Goal: Information Seeking & Learning: Learn about a topic

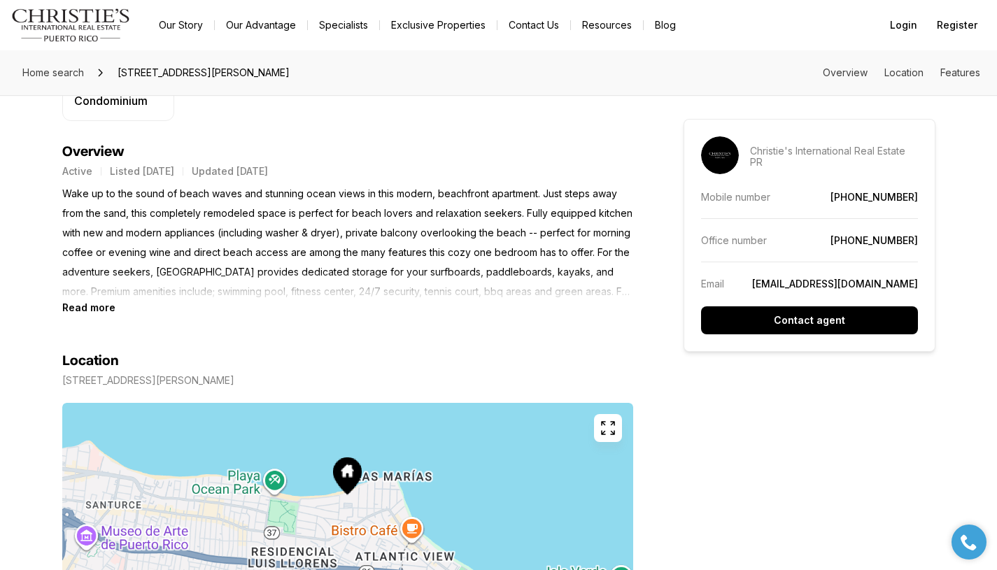
scroll to position [530, 0]
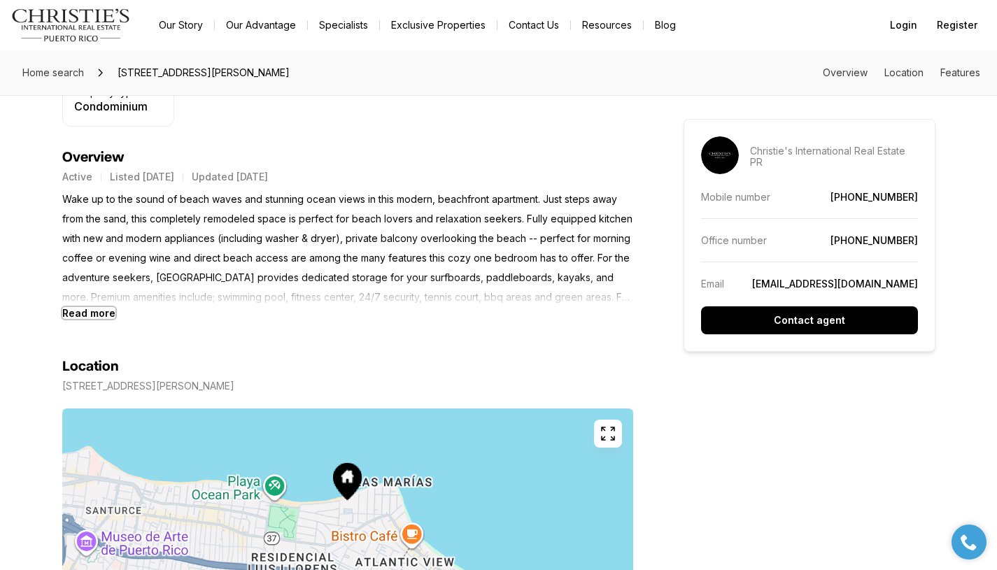
click at [101, 311] on b "Read more" at bounding box center [88, 313] width 53 height 12
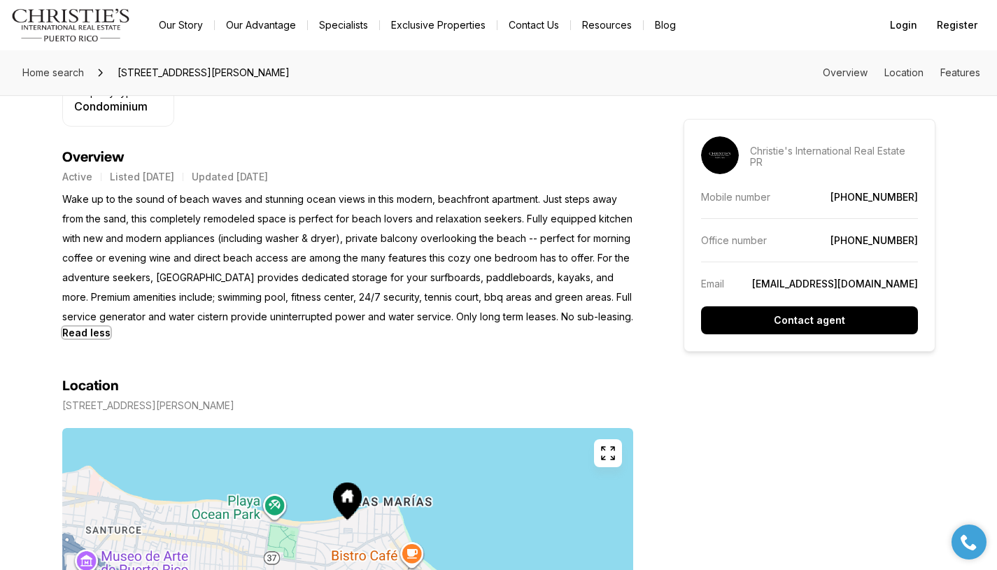
scroll to position [0, 0]
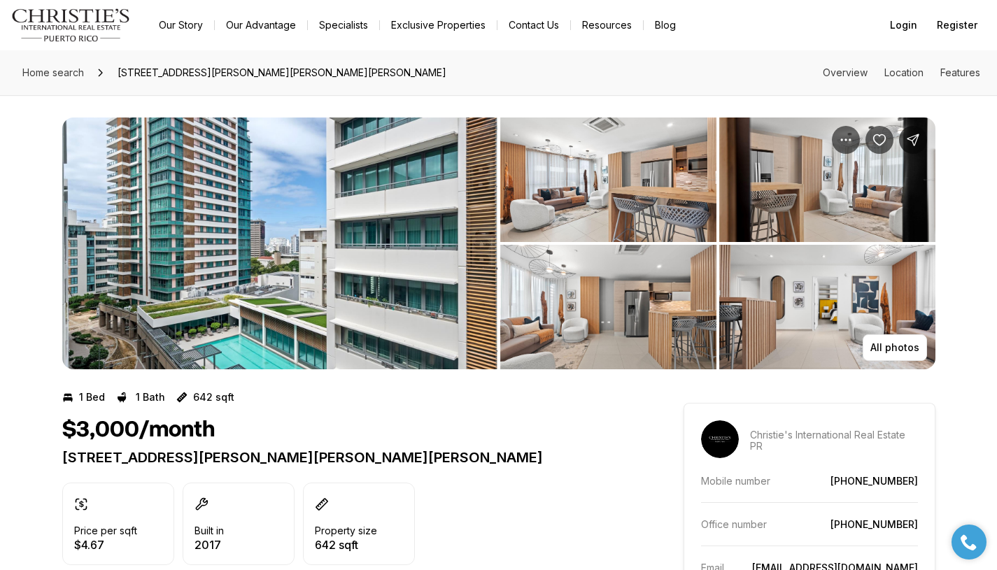
click at [640, 182] on img "View image gallery" at bounding box center [608, 180] width 216 height 125
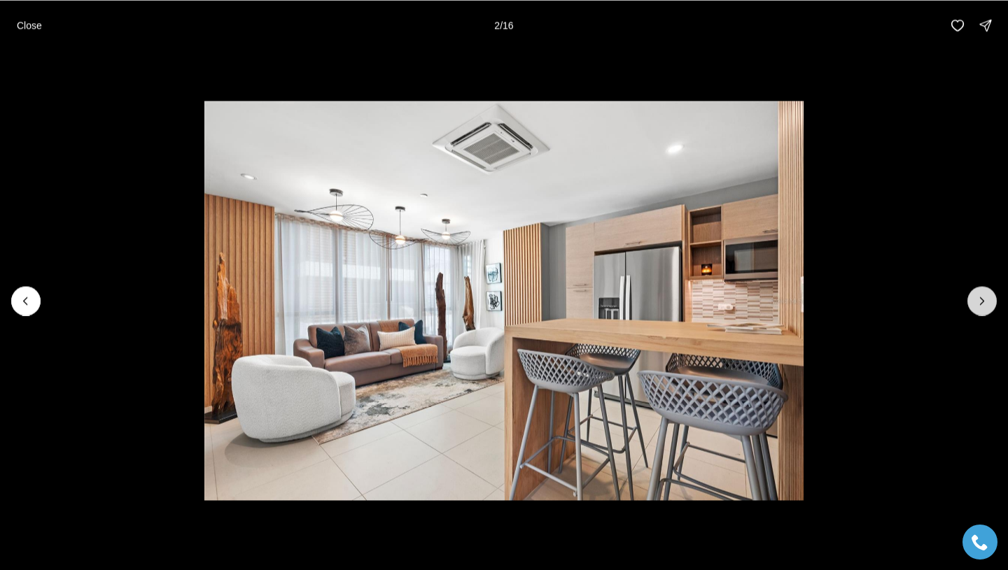
click at [983, 306] on icon "Next slide" at bounding box center [982, 301] width 14 height 14
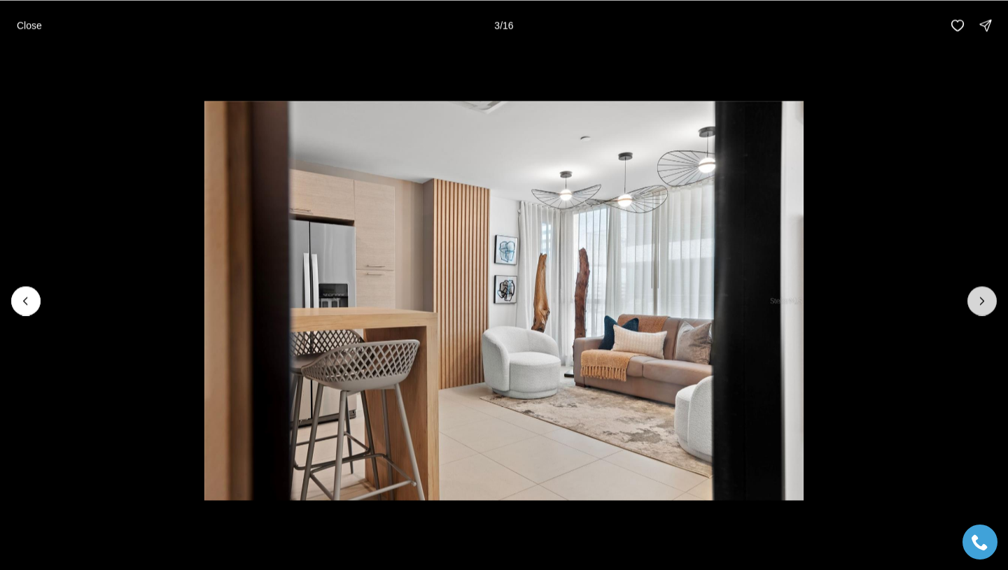
click at [983, 306] on icon "Next slide" at bounding box center [982, 301] width 14 height 14
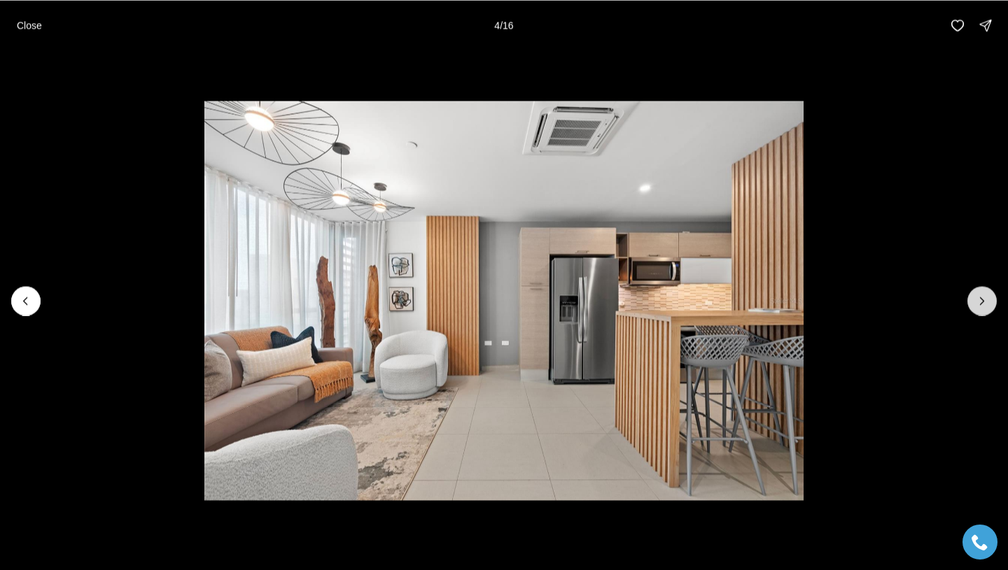
click at [983, 306] on icon "Next slide" at bounding box center [982, 301] width 14 height 14
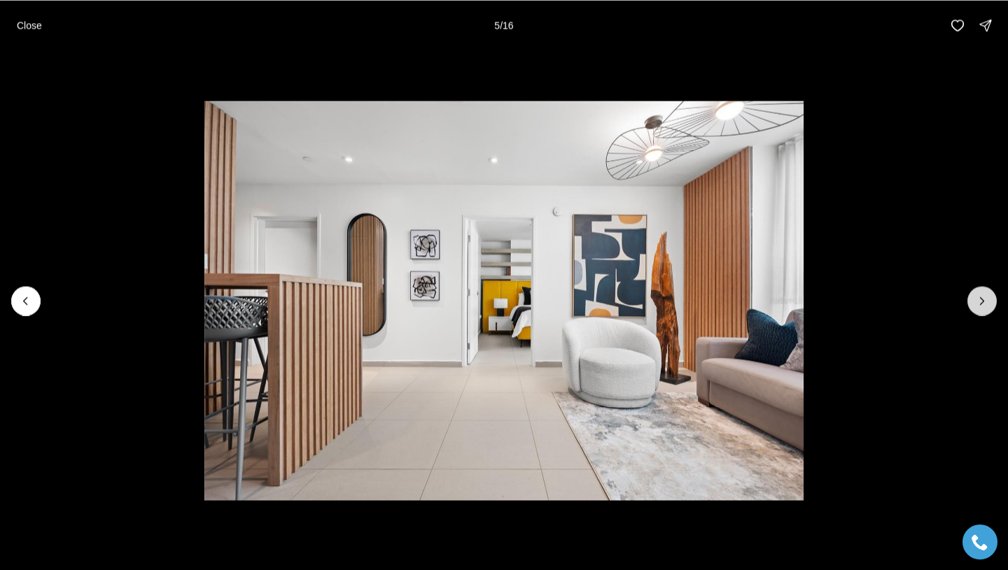
click at [983, 306] on icon "Next slide" at bounding box center [982, 301] width 14 height 14
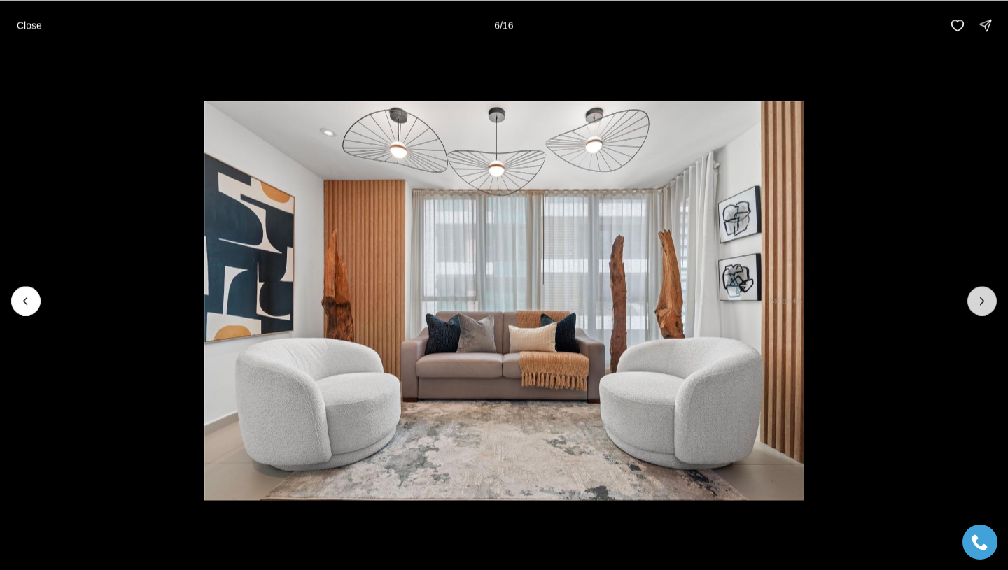
click at [983, 306] on icon "Next slide" at bounding box center [982, 301] width 14 height 14
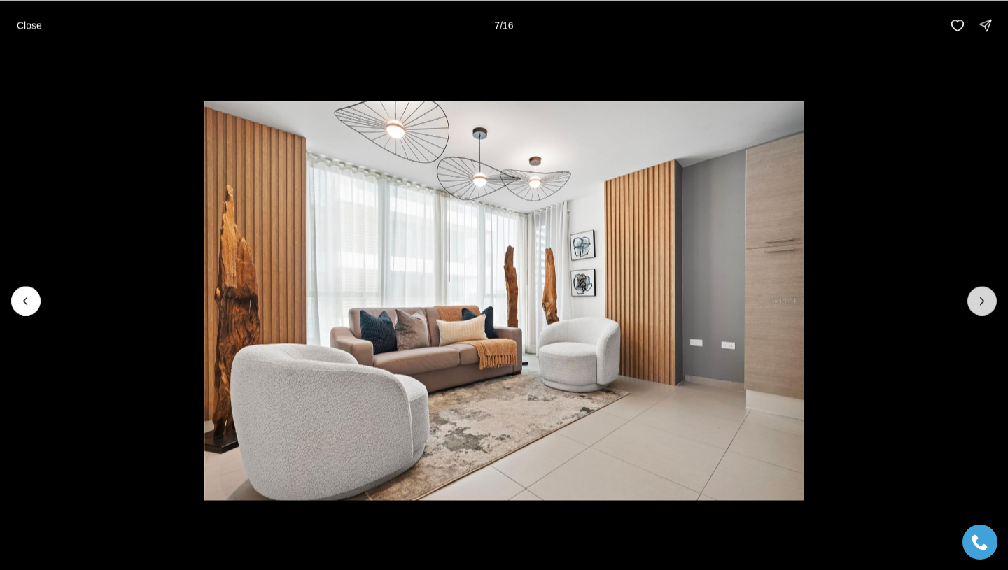
click at [983, 306] on icon "Next slide" at bounding box center [982, 301] width 14 height 14
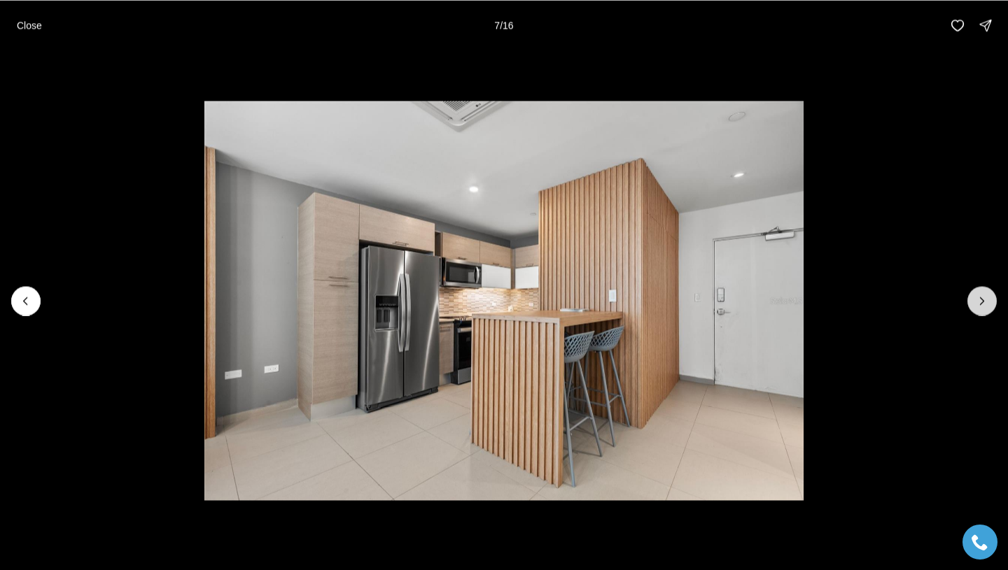
click at [983, 306] on icon "Next slide" at bounding box center [982, 301] width 14 height 14
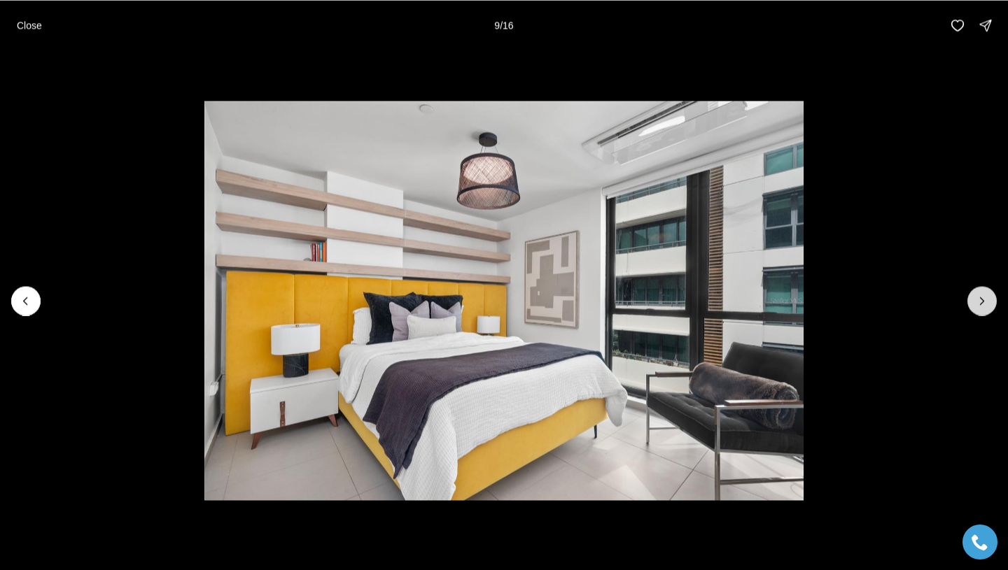
click at [983, 306] on icon "Next slide" at bounding box center [982, 301] width 14 height 14
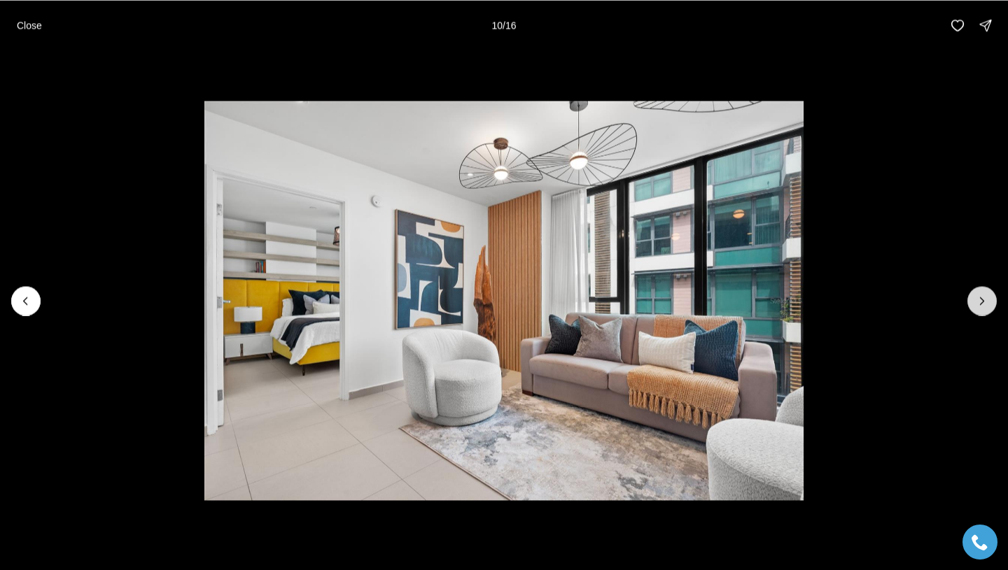
click at [983, 306] on icon "Next slide" at bounding box center [982, 301] width 14 height 14
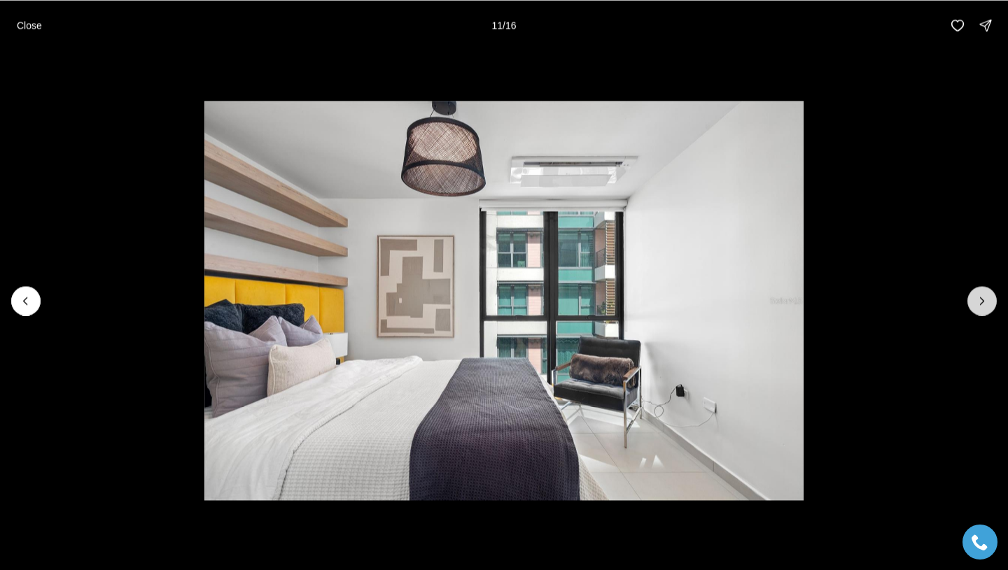
click at [983, 306] on icon "Next slide" at bounding box center [982, 301] width 14 height 14
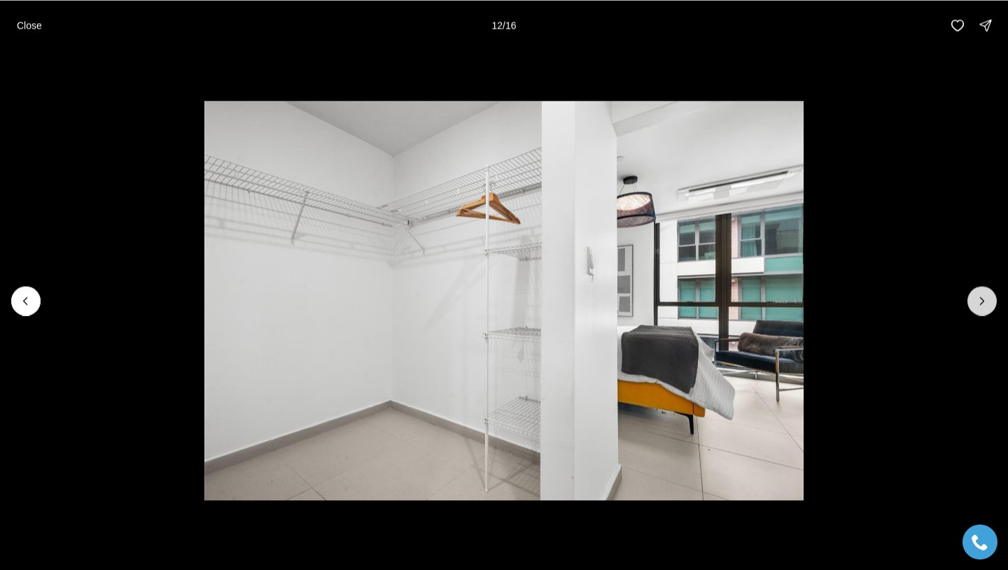
click at [983, 306] on icon "Next slide" at bounding box center [982, 301] width 14 height 14
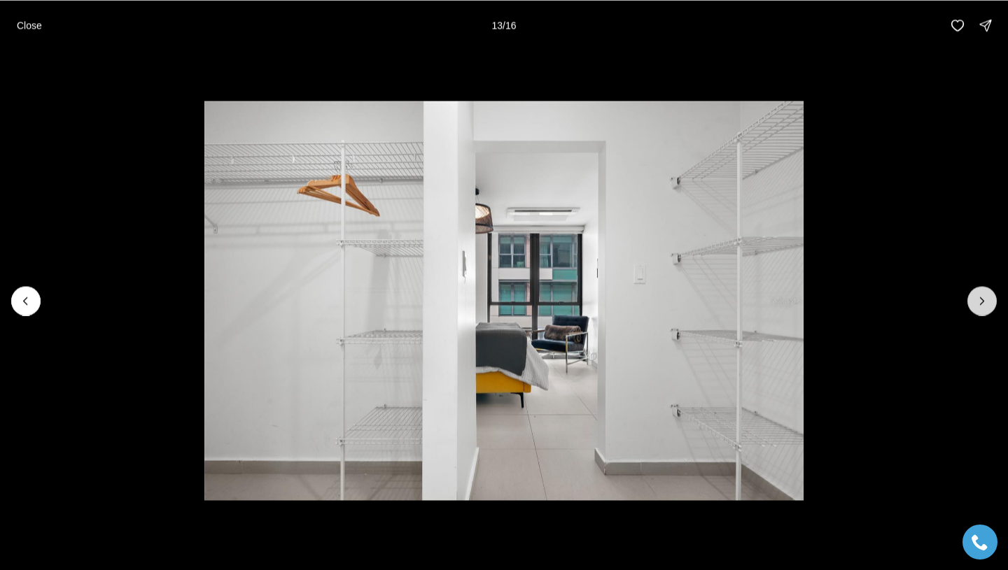
click at [983, 306] on icon "Next slide" at bounding box center [982, 301] width 14 height 14
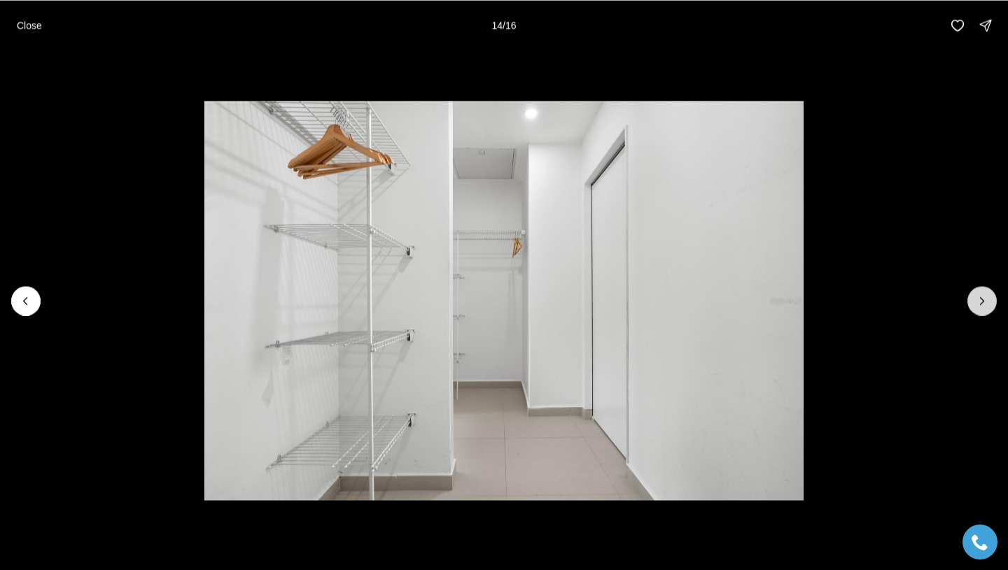
click at [983, 306] on icon "Next slide" at bounding box center [982, 301] width 14 height 14
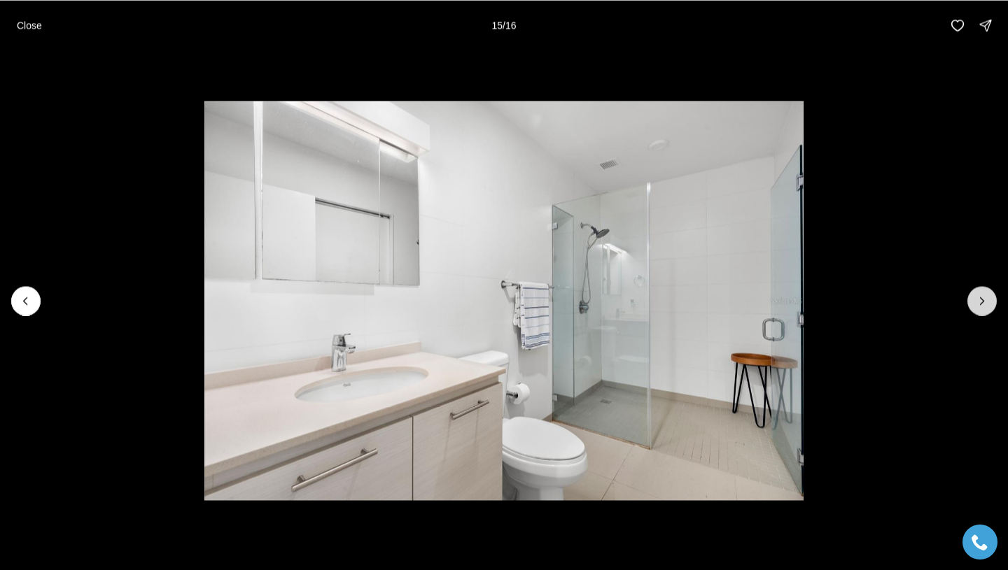
click at [983, 306] on icon "Next slide" at bounding box center [982, 301] width 14 height 14
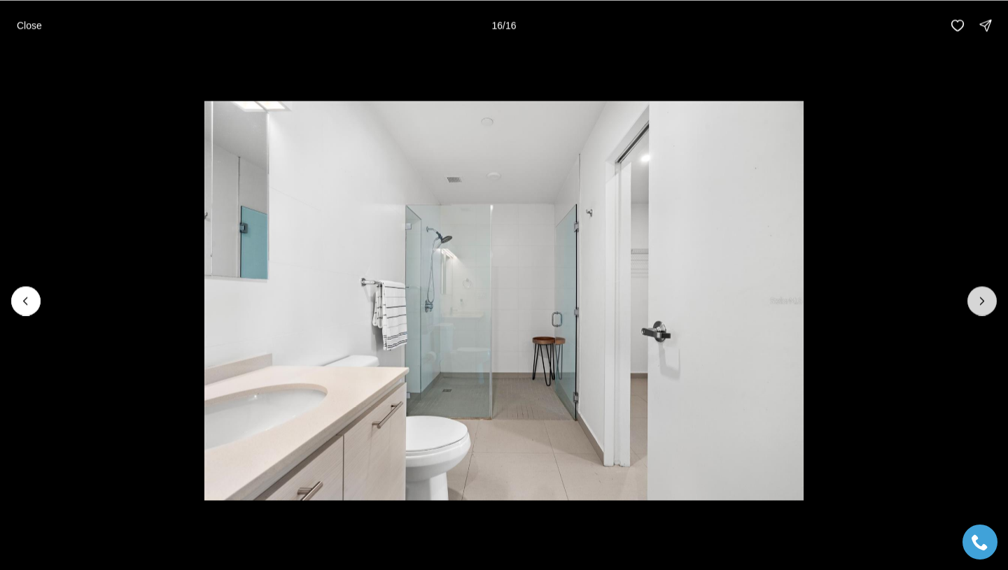
click at [983, 306] on div at bounding box center [981, 300] width 29 height 29
click at [941, 69] on li "16 of 16" at bounding box center [504, 300] width 1008 height 500
click at [36, 25] on p "Close" at bounding box center [29, 25] width 25 height 11
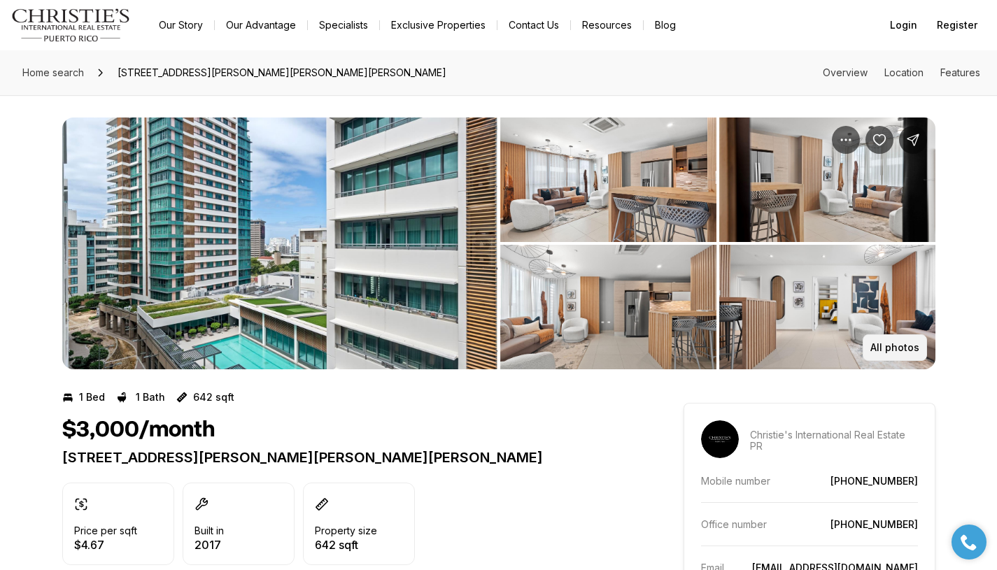
click at [906, 348] on p "All photos" at bounding box center [895, 347] width 49 height 11
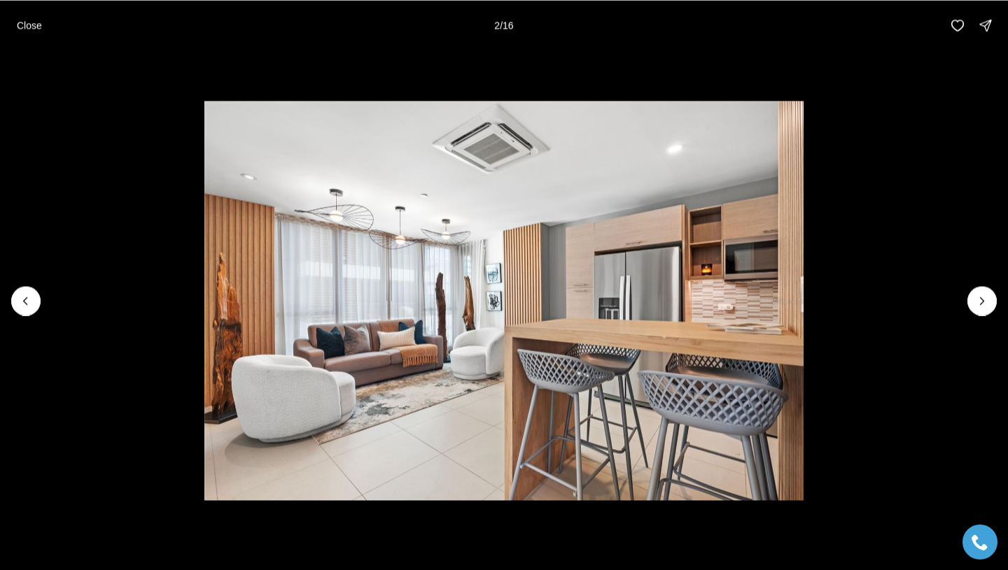
click at [997, 284] on li "2 of 16" at bounding box center [504, 300] width 1008 height 500
click at [988, 300] on icon "Next slide" at bounding box center [982, 301] width 14 height 14
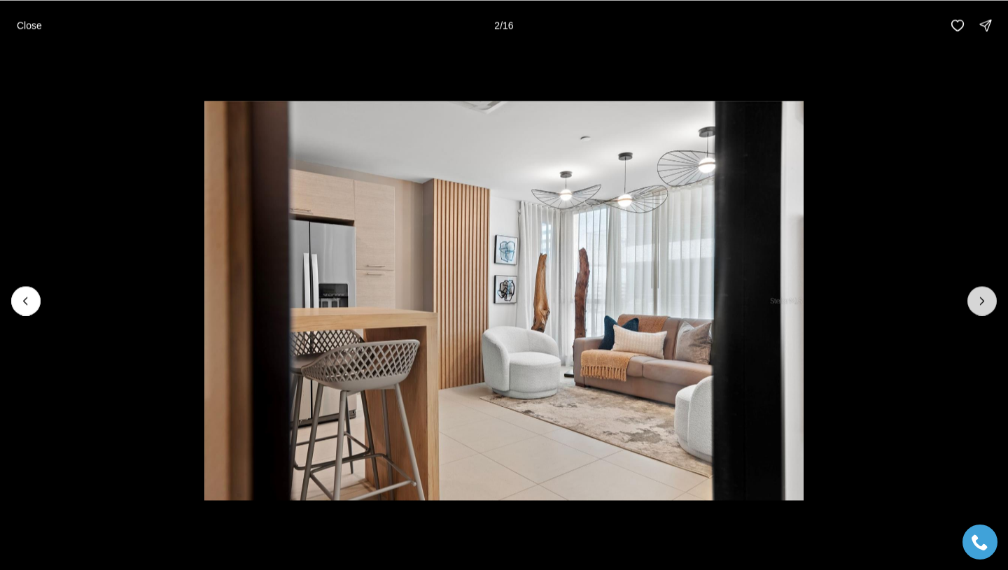
click at [988, 300] on icon "Next slide" at bounding box center [982, 301] width 14 height 14
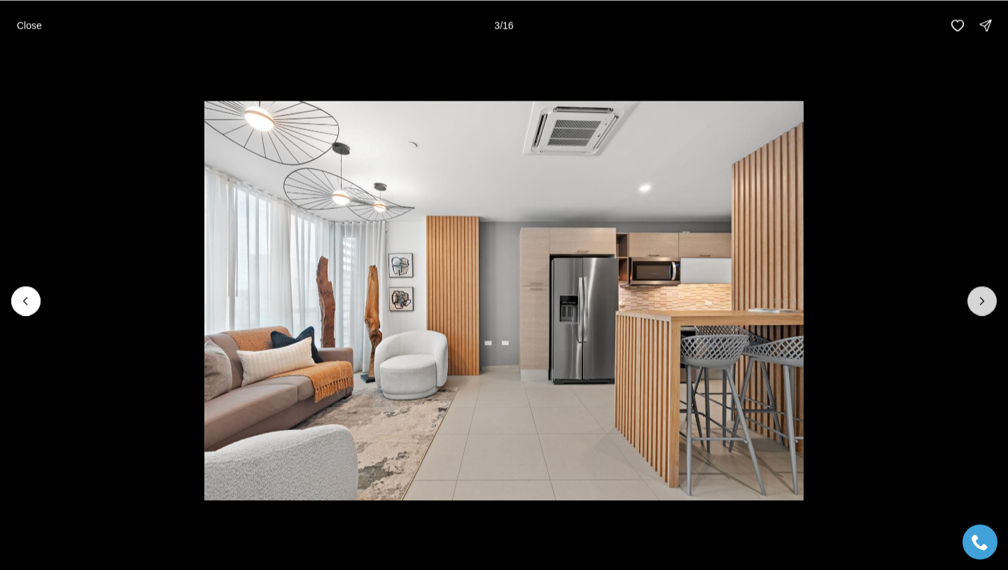
click at [988, 300] on icon "Next slide" at bounding box center [982, 301] width 14 height 14
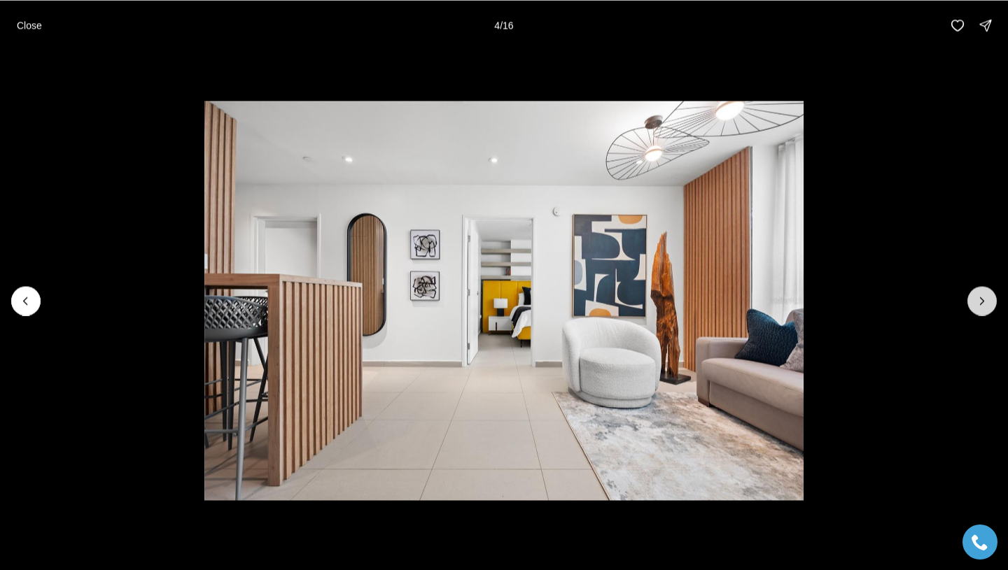
click at [988, 300] on icon "Next slide" at bounding box center [982, 301] width 14 height 14
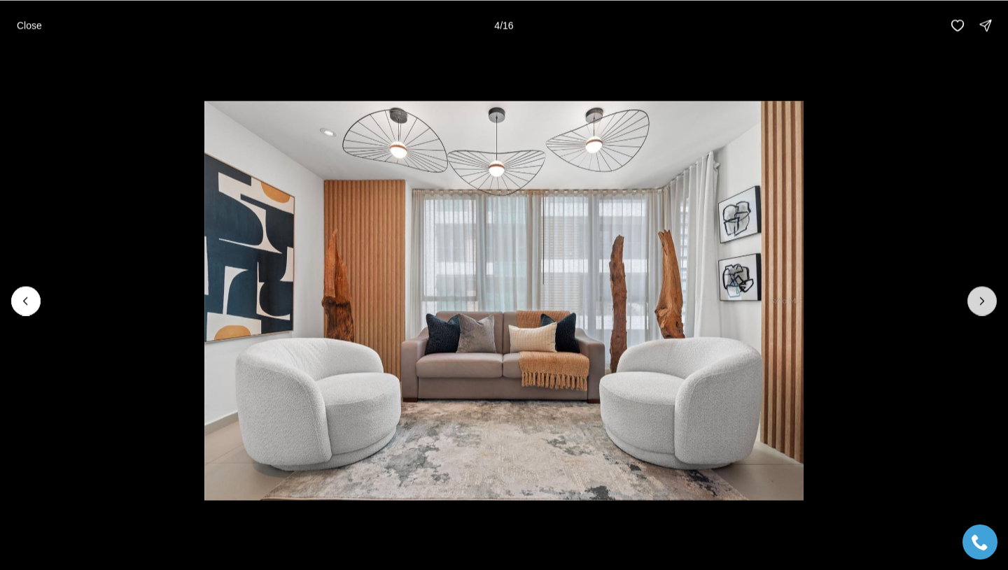
click at [988, 300] on icon "Next slide" at bounding box center [982, 301] width 14 height 14
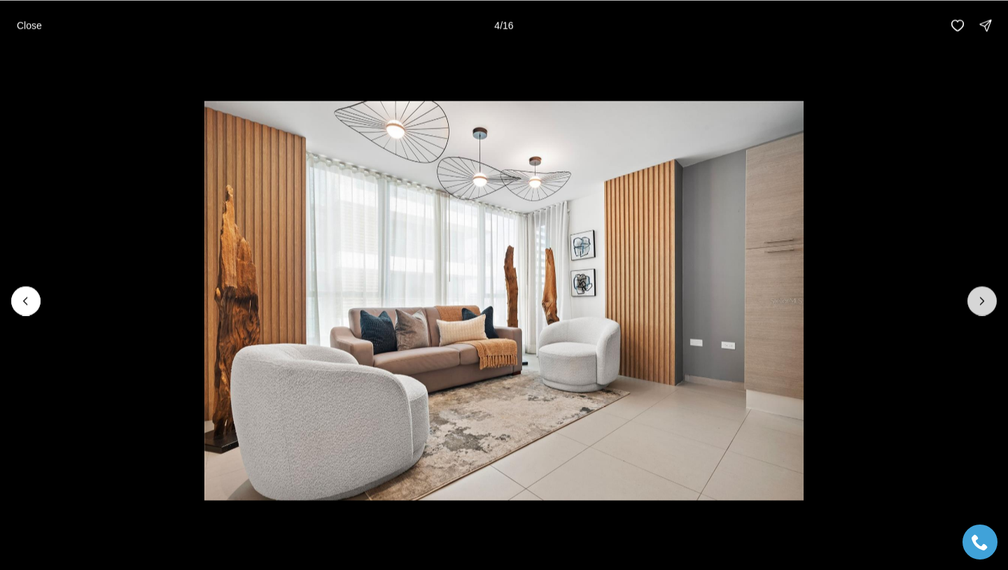
click at [988, 300] on icon "Next slide" at bounding box center [982, 301] width 14 height 14
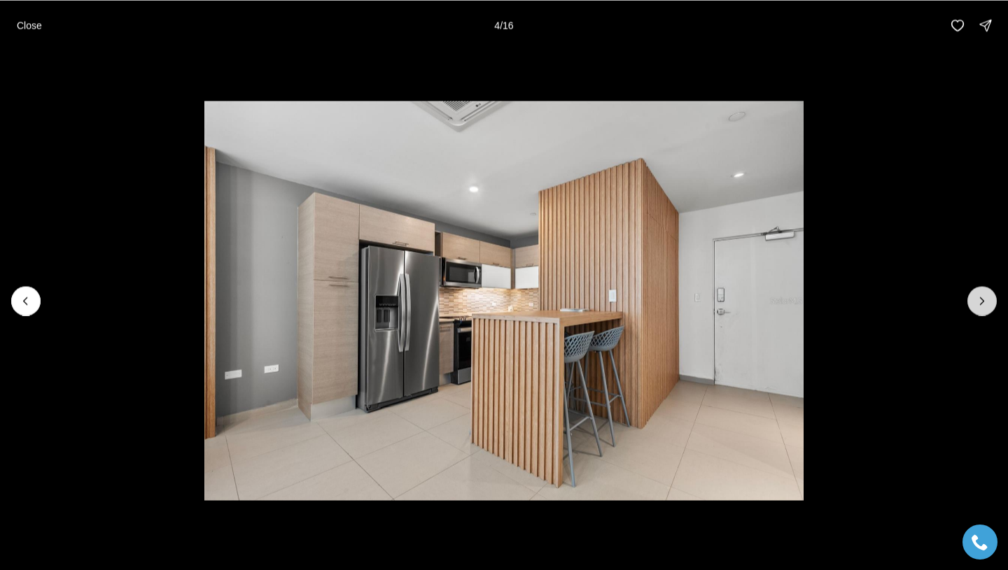
click at [988, 300] on icon "Next slide" at bounding box center [982, 301] width 14 height 14
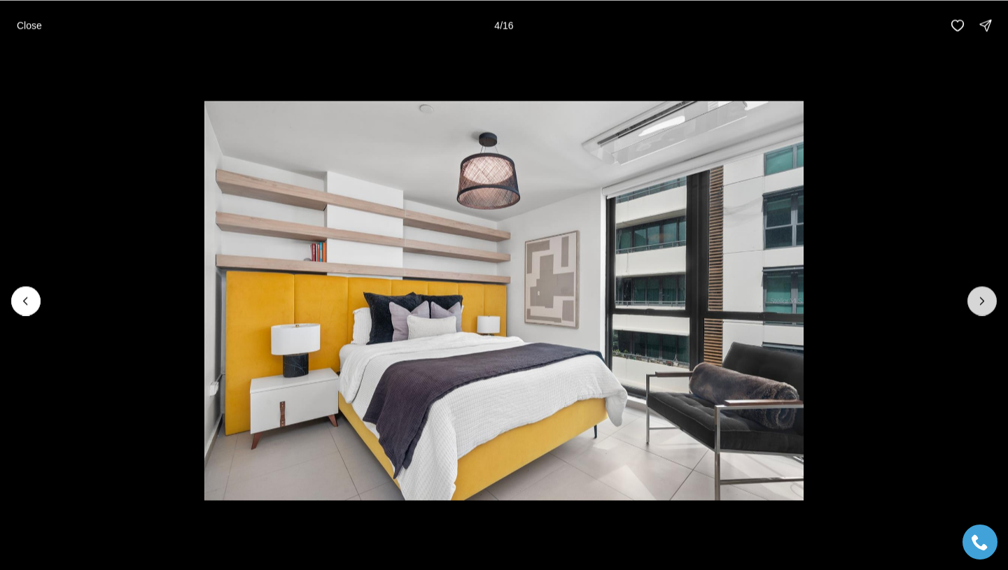
click at [988, 300] on icon "Next slide" at bounding box center [982, 301] width 14 height 14
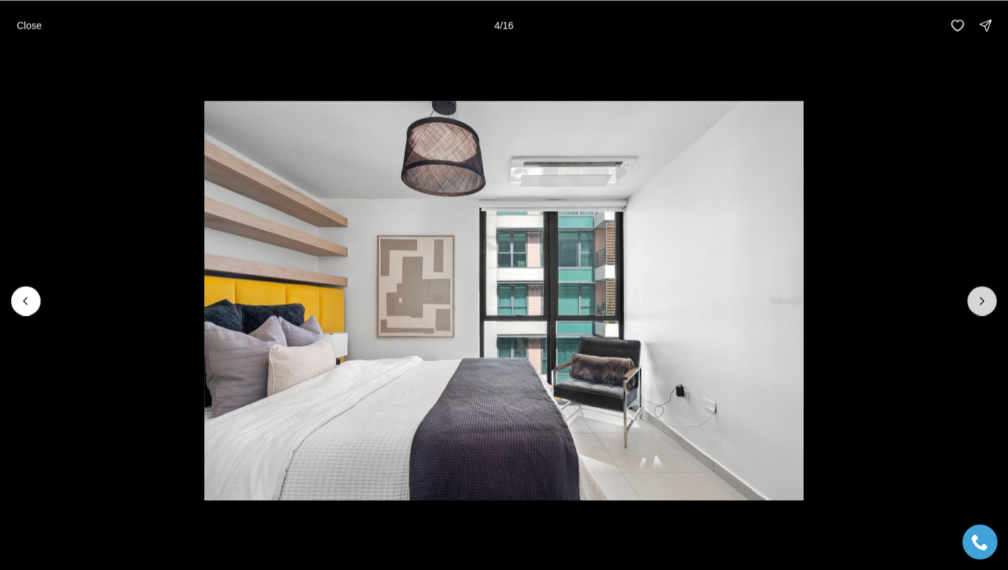
click at [988, 300] on icon "Next slide" at bounding box center [982, 301] width 14 height 14
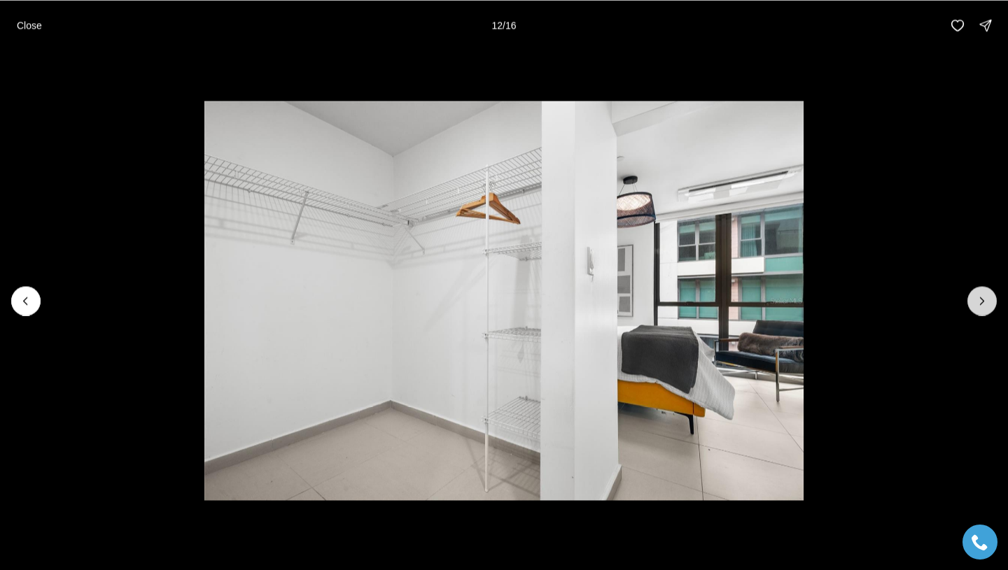
click at [988, 300] on icon "Next slide" at bounding box center [982, 301] width 14 height 14
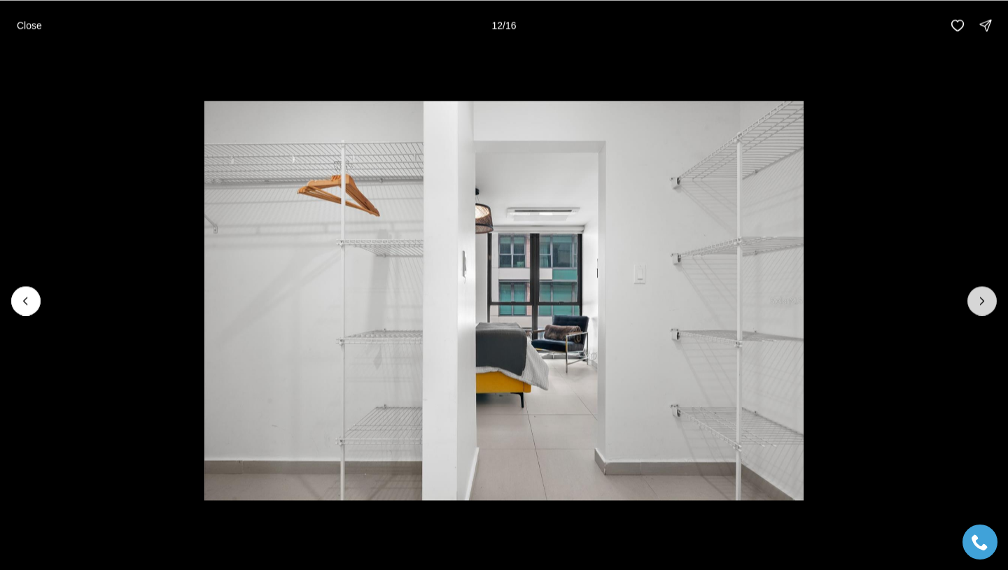
click at [988, 300] on icon "Next slide" at bounding box center [982, 301] width 14 height 14
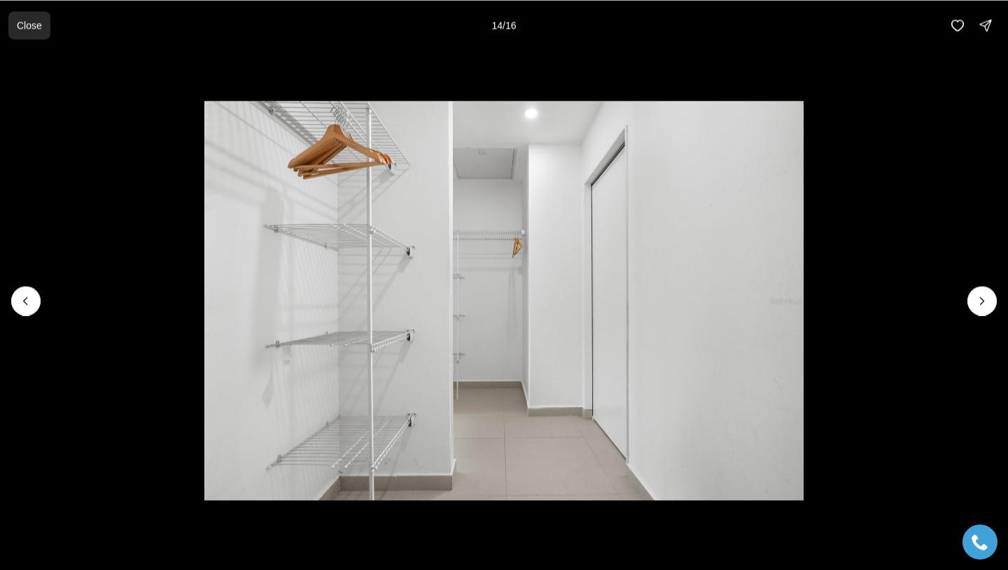
click at [49, 22] on button "Close" at bounding box center [29, 25] width 42 height 28
